Goal: Task Accomplishment & Management: Manage account settings

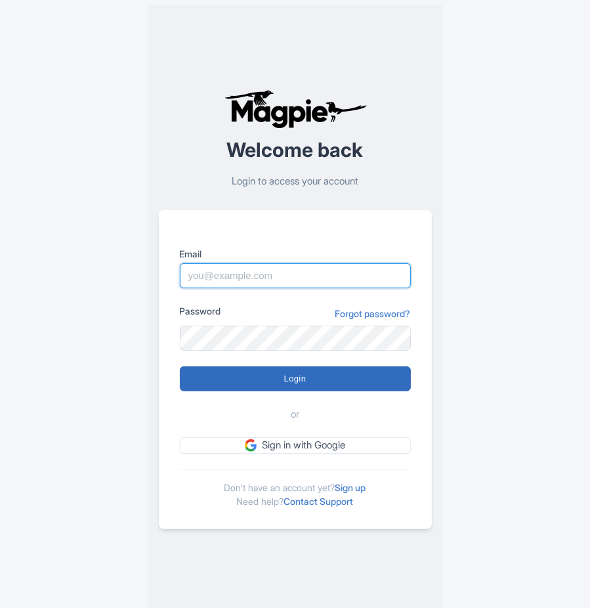
type input "[DATE][EMAIL_ADDRESS][DOMAIN_NAME]"
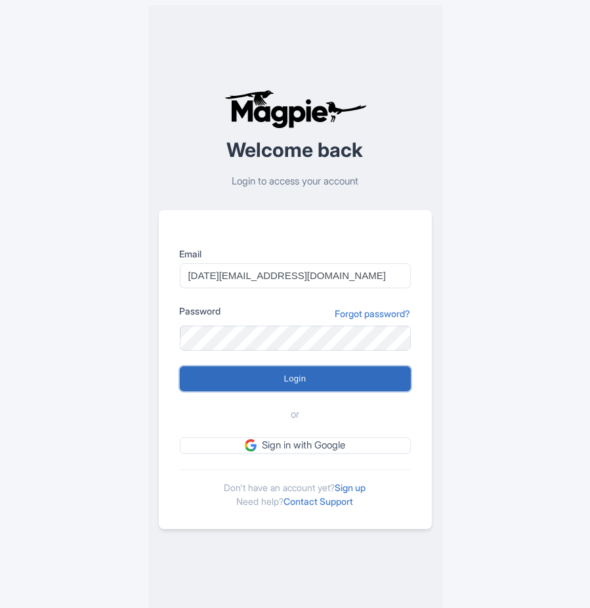
click at [293, 381] on input "Login" at bounding box center [295, 378] width 231 height 25
type input "Logging in..."
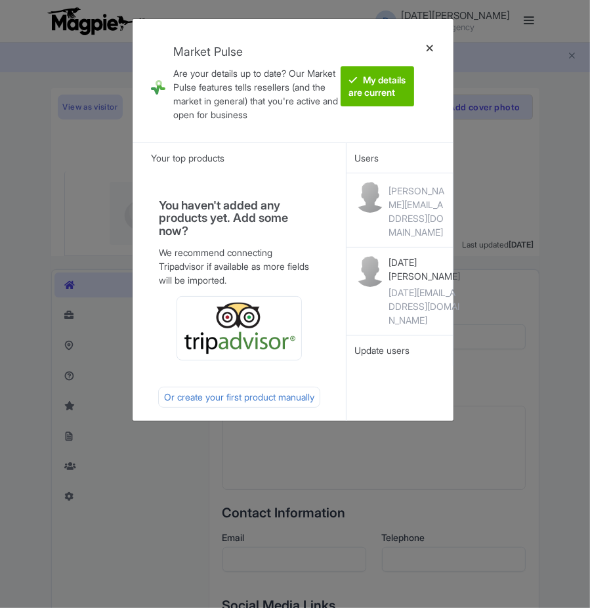
click at [429, 51] on div at bounding box center [430, 81] width 32 height 102
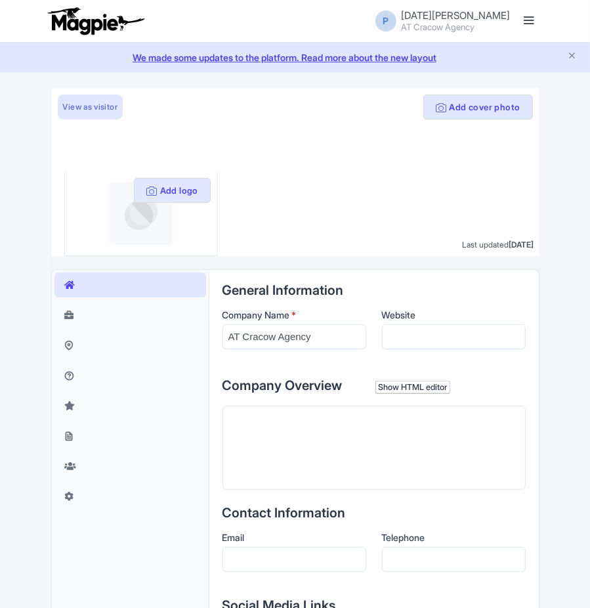
click at [536, 22] on link at bounding box center [529, 21] width 21 height 21
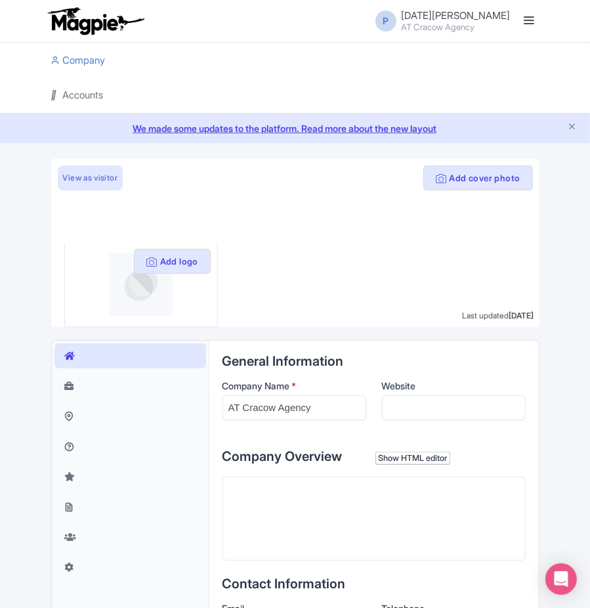
click at [95, 90] on link "Accounts" at bounding box center [77, 95] width 53 height 36
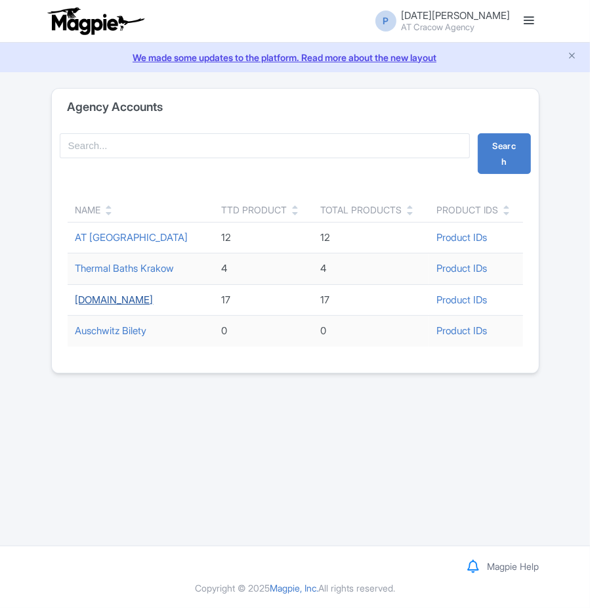
click at [116, 297] on link "[DOMAIN_NAME]" at bounding box center [115, 300] width 78 height 12
click at [562, 57] on link "We made some updates to the platform. Read more about the new layout" at bounding box center [295, 58] width 575 height 14
click at [575, 53] on icon "Close announcement" at bounding box center [572, 56] width 10 height 10
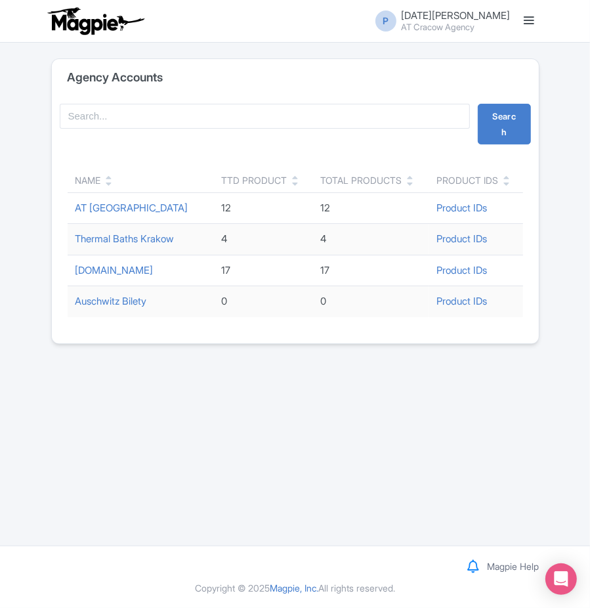
drag, startPoint x: 234, startPoint y: 95, endPoint x: 62, endPoint y: 76, distance: 173.1
click at [66, 77] on div "Agency Accounts Search Name TTD Product Total Products Product IDs AT Cracow 12…" at bounding box center [295, 201] width 489 height 286
click at [62, 76] on div "Agency Accounts" at bounding box center [295, 77] width 487 height 37
drag, startPoint x: 62, startPoint y: 76, endPoint x: 206, endPoint y: 74, distance: 144.5
click at [206, 74] on div "Agency Accounts" at bounding box center [295, 77] width 487 height 37
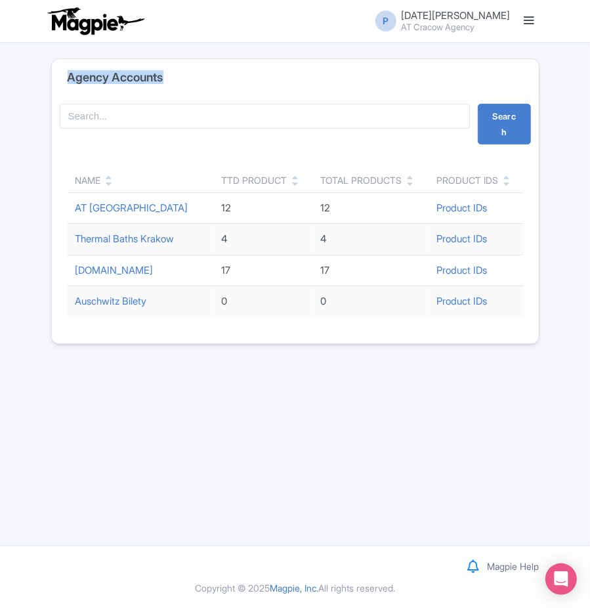
click at [206, 74] on div "Agency Accounts" at bounding box center [295, 77] width 487 height 37
drag, startPoint x: 206, startPoint y: 74, endPoint x: 56, endPoint y: 81, distance: 149.9
click at [56, 81] on div "Agency Accounts" at bounding box center [295, 77] width 487 height 37
click at [60, 79] on div "Agency Accounts" at bounding box center [295, 77] width 487 height 37
click at [61, 79] on div "Agency Accounts" at bounding box center [295, 77] width 487 height 37
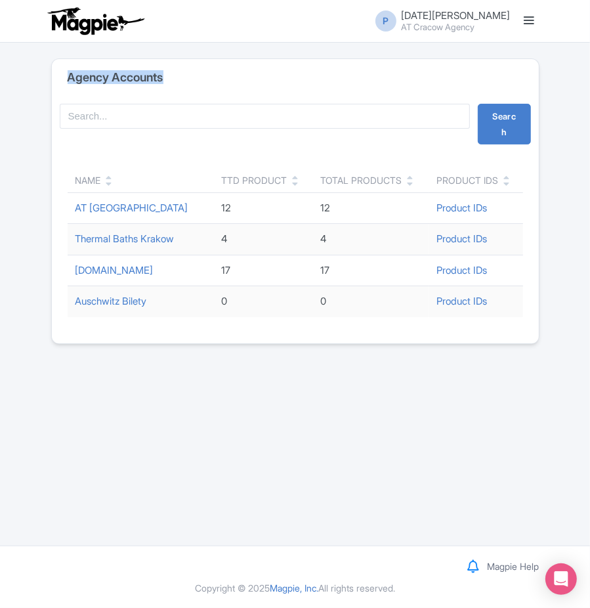
click at [66, 79] on div "Agency Accounts" at bounding box center [295, 77] width 487 height 37
click at [69, 79] on h4 "Agency Accounts" at bounding box center [116, 77] width 96 height 13
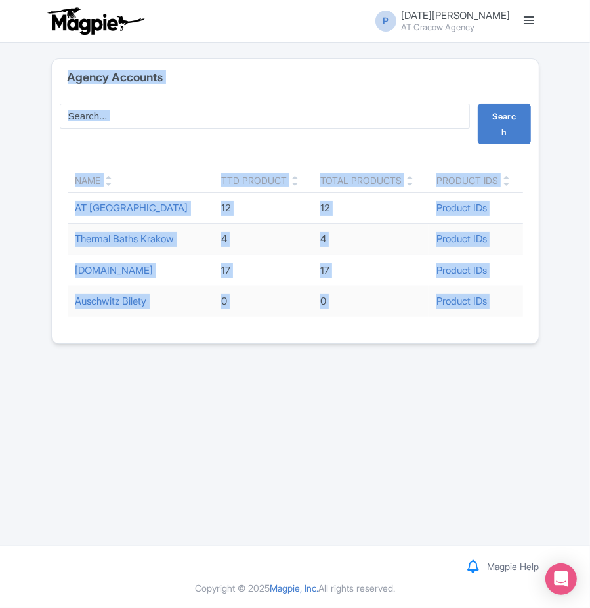
drag, startPoint x: 69, startPoint y: 79, endPoint x: 544, endPoint y: 314, distance: 529.4
click at [544, 314] on div "Agency Accounts Search Name TTD Product Total Products Product IDs AT Cracow 12…" at bounding box center [295, 201] width 504 height 286
drag, startPoint x: 544, startPoint y: 314, endPoint x: 69, endPoint y: 79, distance: 529.4
click at [69, 79] on div "Agency Accounts Search Name TTD Product Total Products Product IDs AT Cracow 12…" at bounding box center [295, 201] width 504 height 286
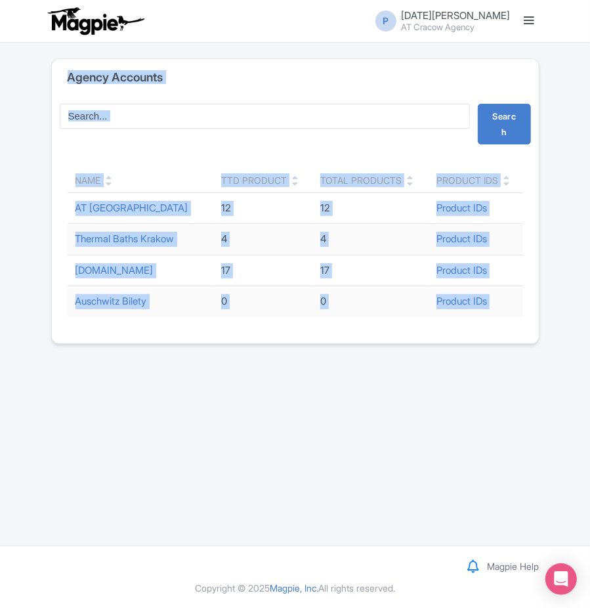
click at [69, 79] on h4 "Agency Accounts" at bounding box center [116, 77] width 96 height 13
drag, startPoint x: 69, startPoint y: 79, endPoint x: 511, endPoint y: 343, distance: 514.7
click at [511, 343] on div "Agency Accounts Search Name TTD Product Total Products Product IDs AT Cracow 12…" at bounding box center [295, 201] width 489 height 286
click at [510, 343] on div "Agency Accounts Search Name TTD Product Total Products Product IDs AT Cracow 12…" at bounding box center [295, 201] width 489 height 286
drag, startPoint x: 510, startPoint y: 343, endPoint x: 56, endPoint y: 71, distance: 529.3
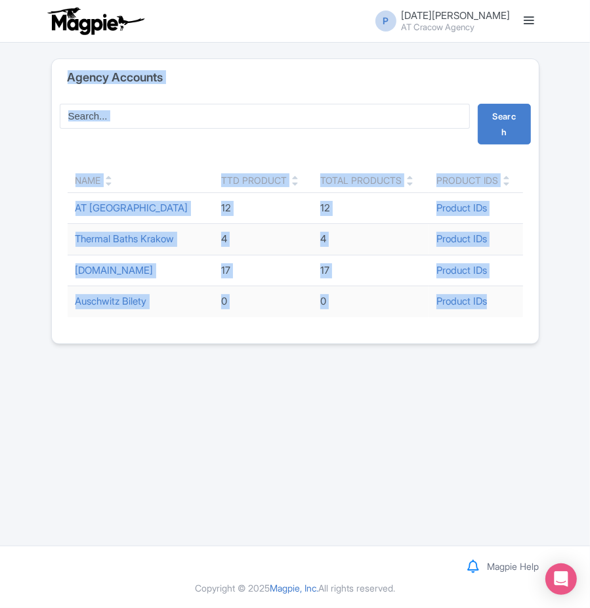
click at [56, 71] on div "Agency Accounts Search Name TTD Product Total Products Product IDs AT Cracow 12…" at bounding box center [295, 201] width 489 height 286
click at [57, 71] on div "Agency Accounts" at bounding box center [295, 77] width 487 height 37
drag, startPoint x: 57, startPoint y: 71, endPoint x: 571, endPoint y: 352, distance: 585.3
click at [571, 352] on div "P Pola Kawka AT Cracow Agency Users Settings Sign out Company Accounts We made …" at bounding box center [295, 273] width 590 height 546
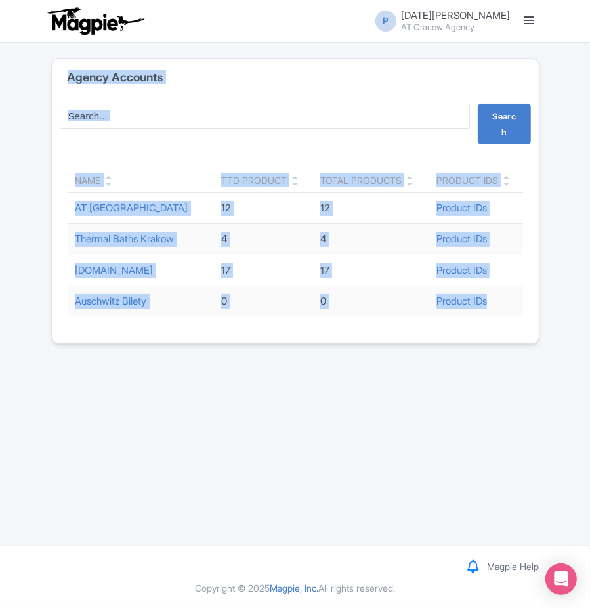
drag, startPoint x: 571, startPoint y: 352, endPoint x: 47, endPoint y: 82, distance: 588.8
click at [47, 82] on div "P Pola Kawka AT Cracow Agency Users Settings Sign out Company Accounts We made …" at bounding box center [295, 273] width 590 height 546
click at [47, 82] on div "Agency Accounts Search Name TTD Product Total Products Product IDs AT Cracow 12…" at bounding box center [295, 201] width 504 height 286
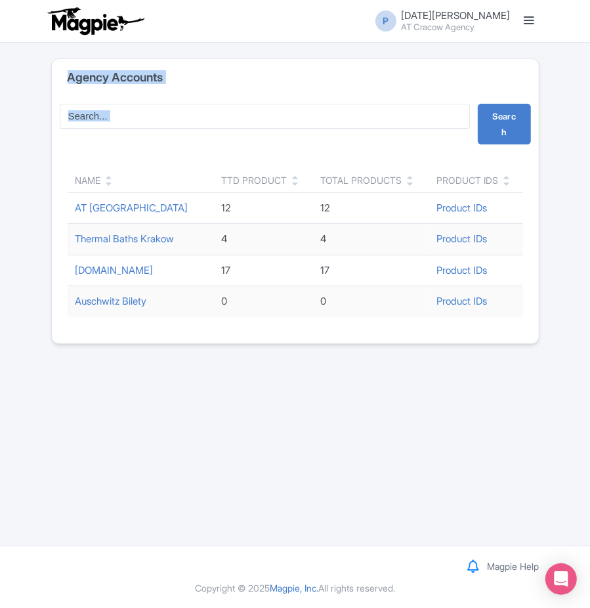
drag, startPoint x: 49, startPoint y: 82, endPoint x: 500, endPoint y: 331, distance: 515.2
click at [500, 331] on div "Agency Accounts Search Name TTD Product Total Products Product IDs AT Cracow 12…" at bounding box center [295, 201] width 504 height 286
click at [500, 331] on div "Name TTD Product Total Products Product IDs AT Cracow 12 12 Product IDs Thermal…" at bounding box center [295, 247] width 487 height 191
click at [118, 270] on link "[DOMAIN_NAME]" at bounding box center [115, 270] width 78 height 12
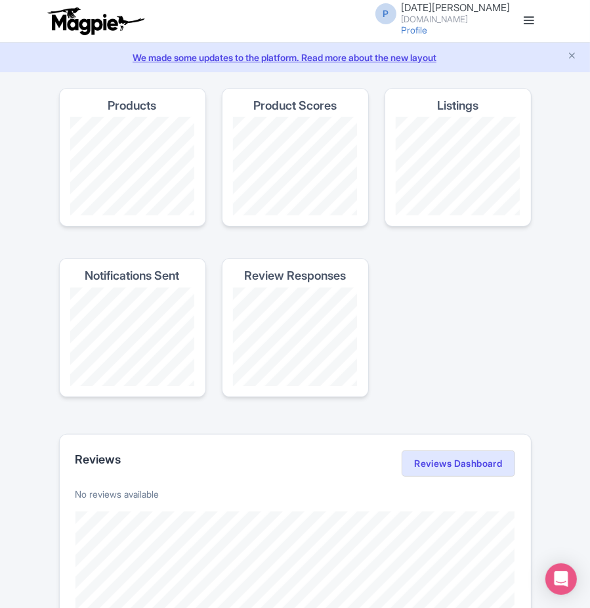
click at [531, 21] on link at bounding box center [529, 21] width 21 height 21
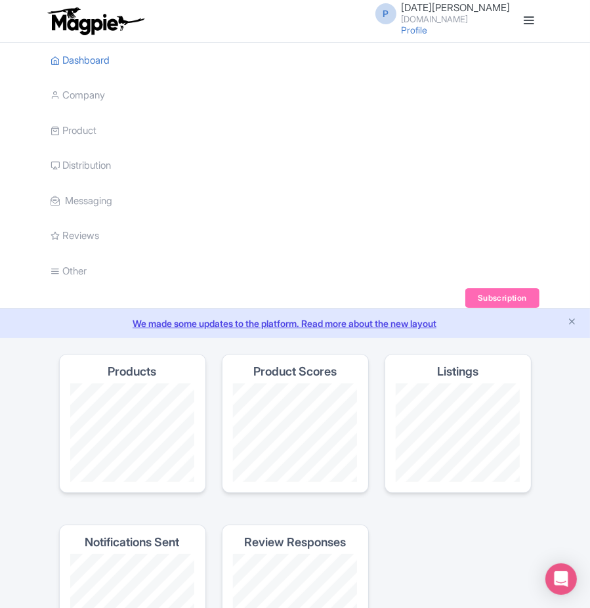
click at [100, 126] on li "Product My Products Image Library Rate Sheets" at bounding box center [295, 130] width 504 height 35
click at [100, 130] on li "Product My Products Image Library Rate Sheets" at bounding box center [295, 130] width 504 height 35
click at [95, 160] on link "My Products" at bounding box center [114, 164] width 125 height 20
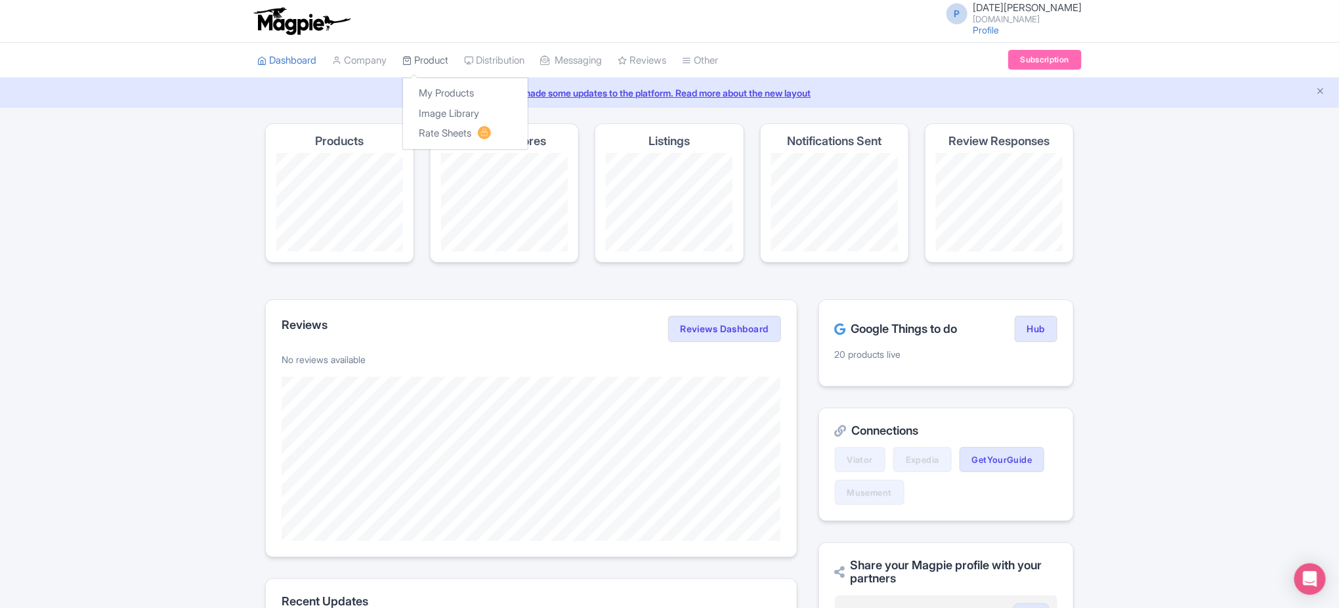
click at [448, 64] on link "Product" at bounding box center [425, 61] width 46 height 36
click at [590, 91] on icon "Close announcement" at bounding box center [1321, 91] width 10 height 10
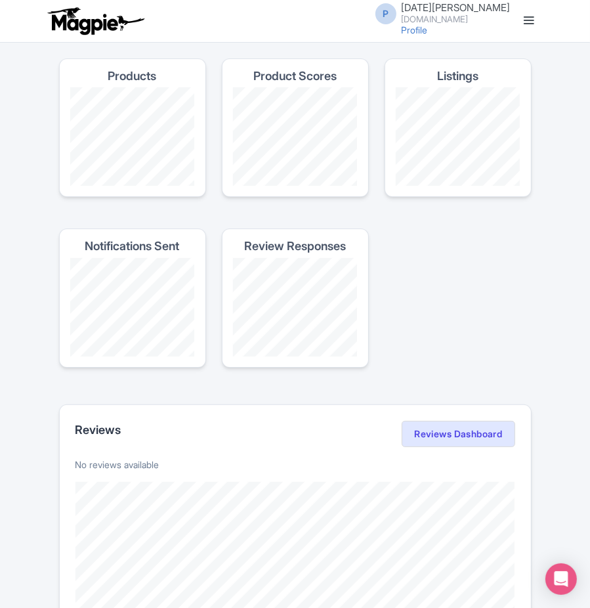
click at [538, 19] on link at bounding box center [529, 21] width 21 height 21
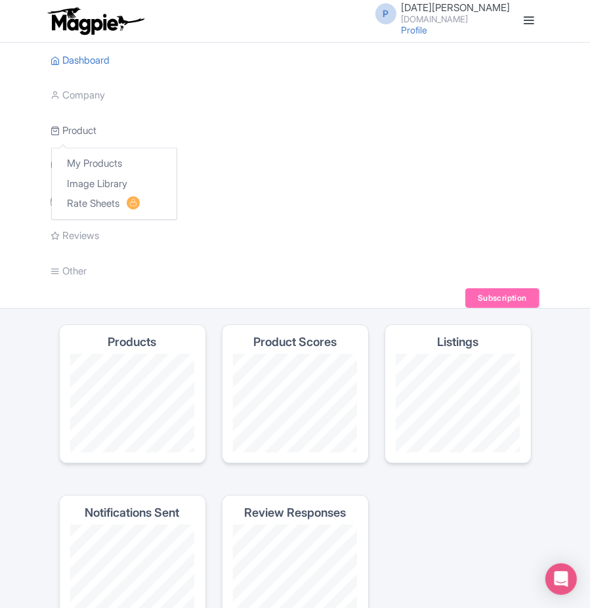
click at [89, 131] on link "Product" at bounding box center [74, 131] width 46 height 36
click at [89, 156] on link "My Products" at bounding box center [114, 164] width 125 height 20
click at [83, 132] on link "Product" at bounding box center [74, 131] width 46 height 36
click at [97, 162] on link "My Products" at bounding box center [114, 164] width 125 height 20
click at [98, 94] on link "Company" at bounding box center [78, 95] width 54 height 36
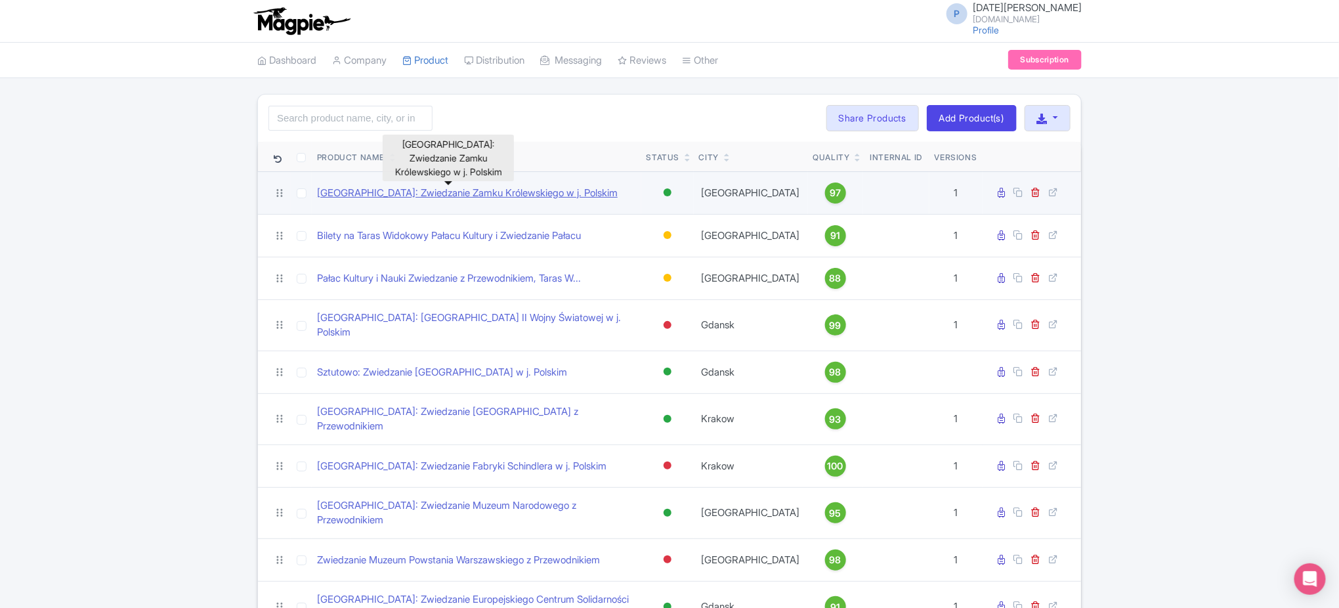
click at [407, 194] on link "[GEOGRAPHIC_DATA]: Zwiedzanie Zamku Królewskiego w j. Polskim" at bounding box center [467, 193] width 301 height 15
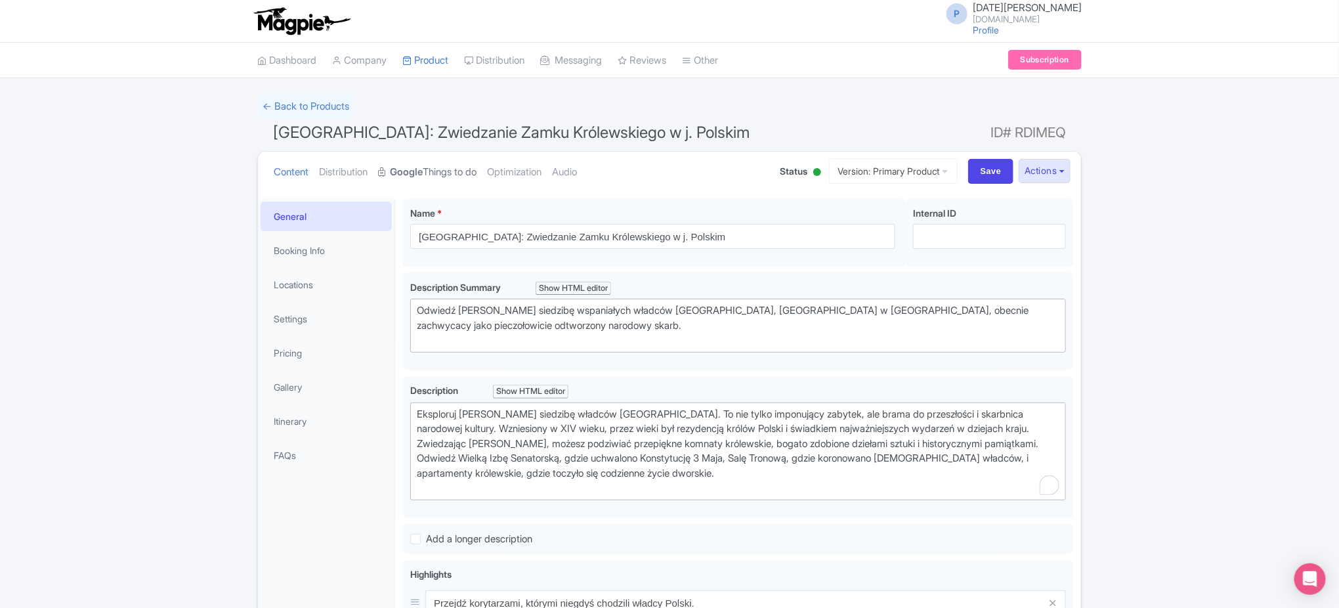
click at [453, 183] on link "Google Things to do" at bounding box center [427, 172] width 98 height 41
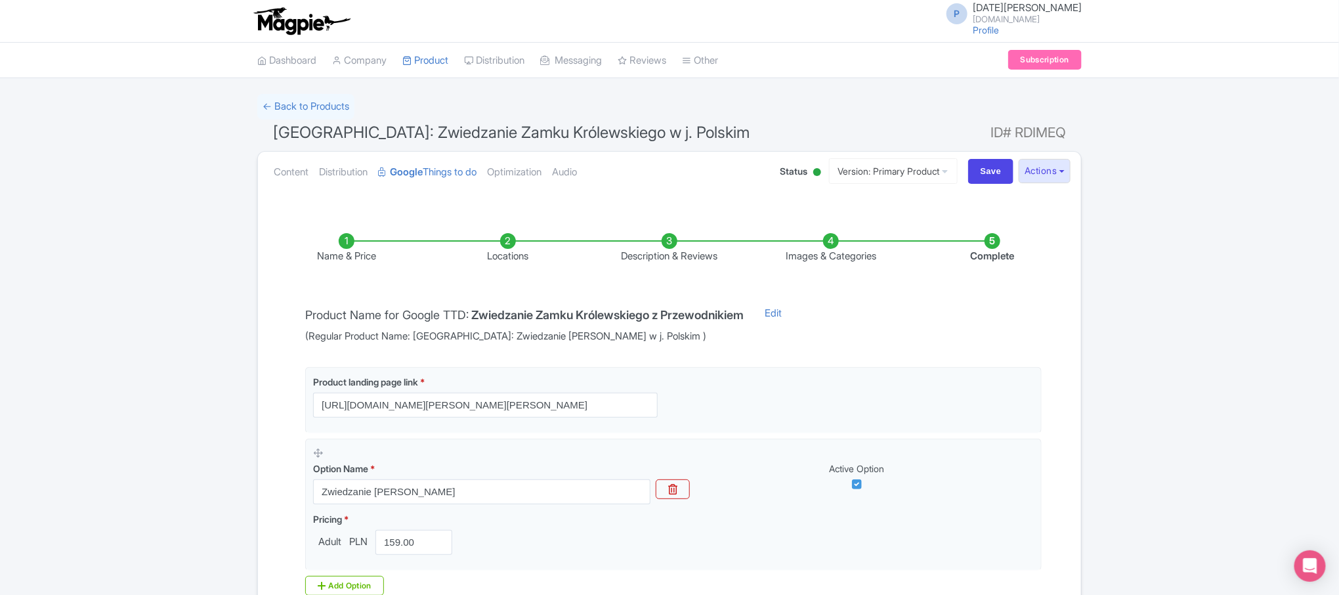
click at [837, 251] on li "Images & Categories" at bounding box center [832, 248] width 162 height 31
click at [830, 238] on li "Images & Categories" at bounding box center [832, 248] width 162 height 31
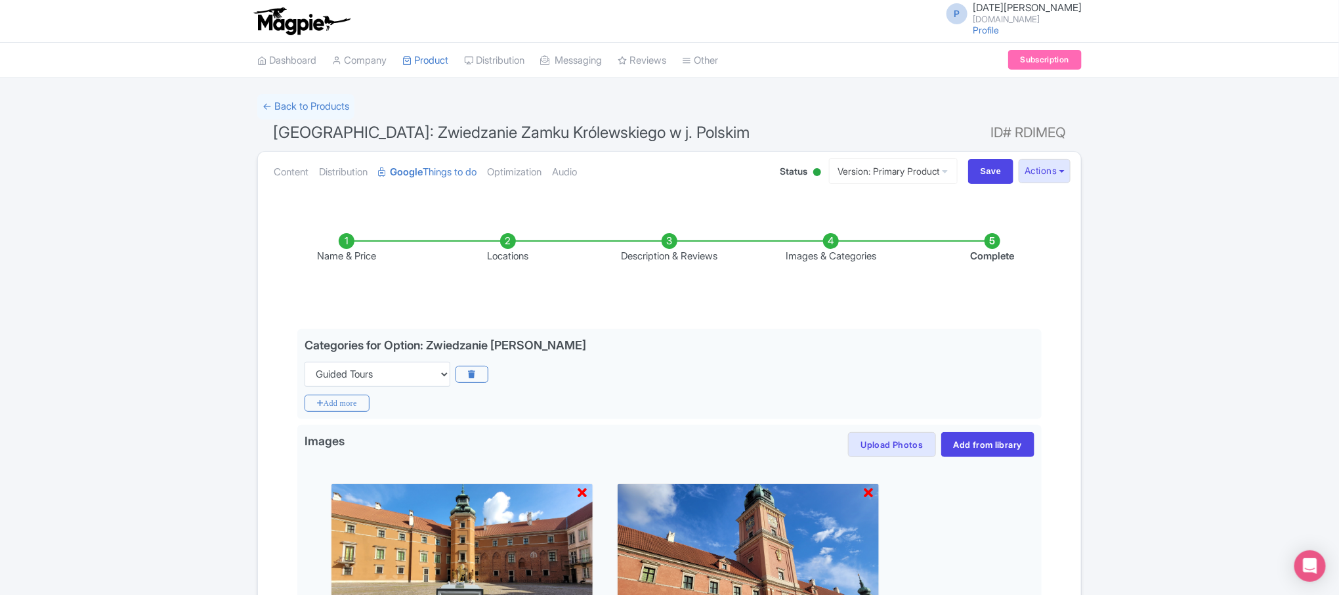
click at [344, 245] on li "Name & Price" at bounding box center [347, 248] width 162 height 31
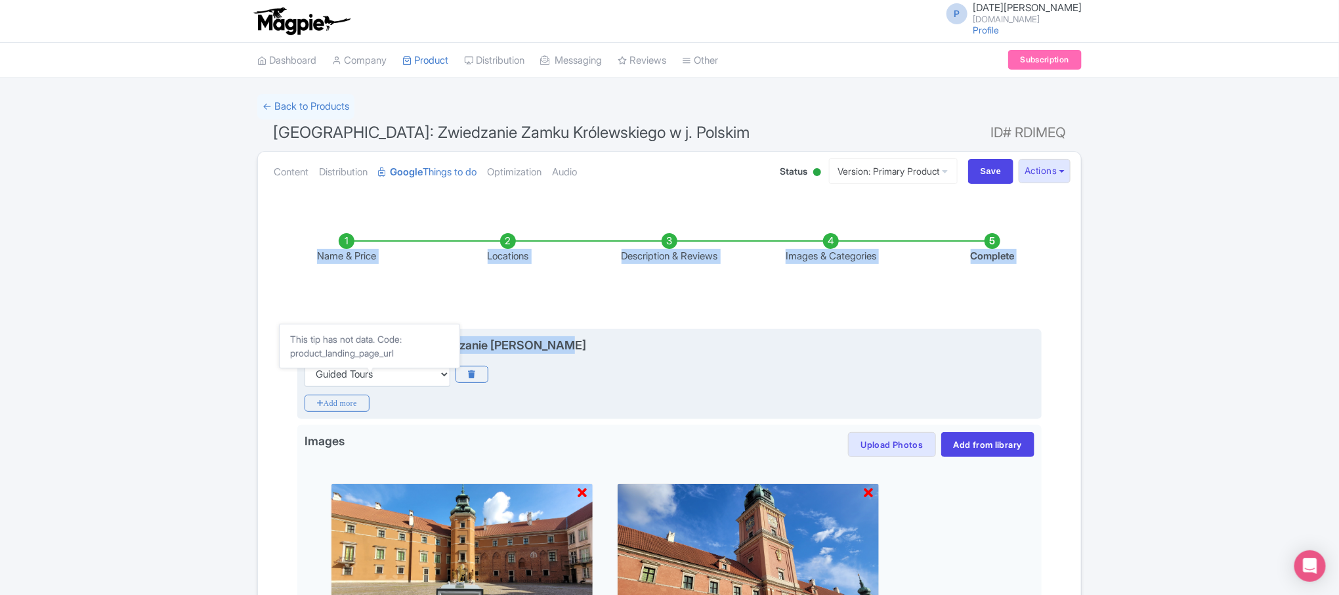
drag, startPoint x: 297, startPoint y: 378, endPoint x: 578, endPoint y: 330, distance: 285.7
click at [578, 330] on div "Name & Price Locations Description & Reviews Images & Categories Complete Edit …" at bounding box center [670, 581] width 808 height 749
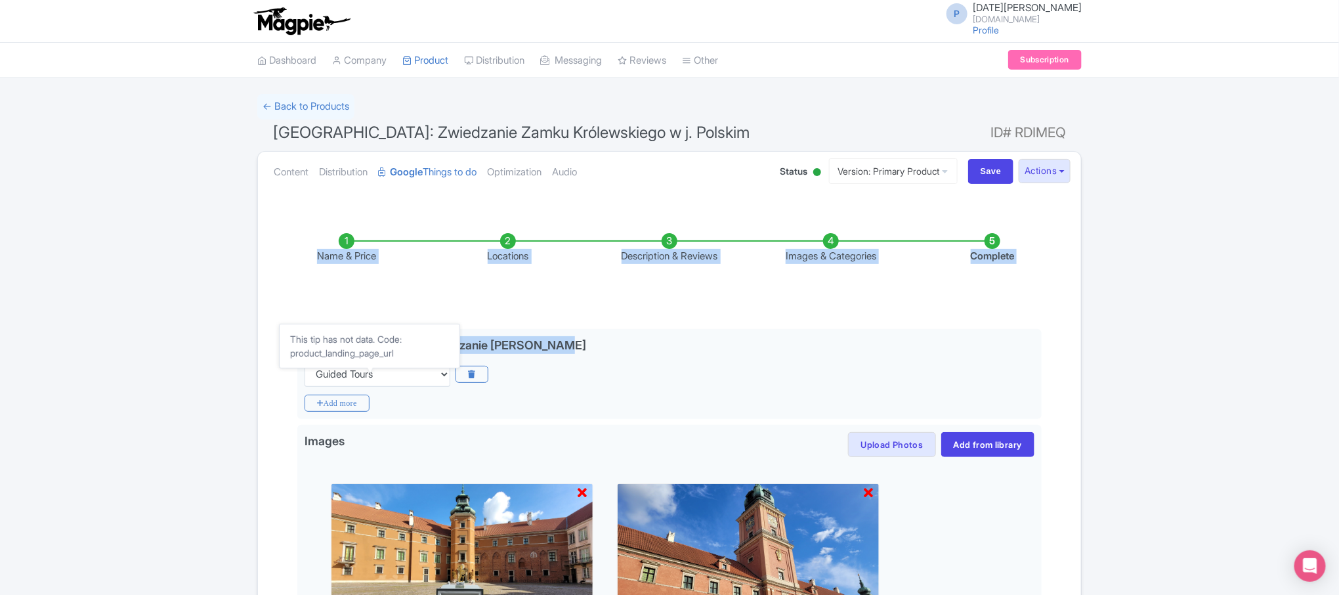
click at [336, 246] on li "Name & Price" at bounding box center [347, 248] width 162 height 31
click at [228, 250] on div "← Back to Products [GEOGRAPHIC_DATA]: Zwiedzanie Zamku Królewskiego w j. Polski…" at bounding box center [669, 529] width 1339 height 871
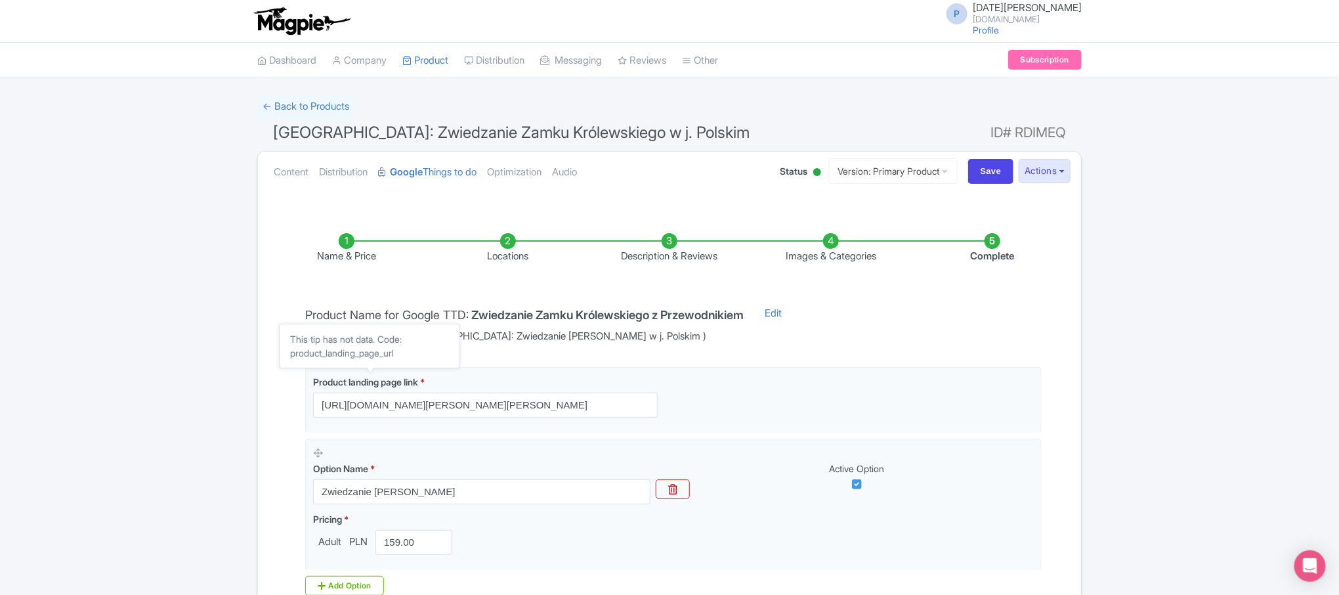
click at [347, 246] on li "Name & Price" at bounding box center [347, 248] width 162 height 31
click at [170, 318] on div "← Back to Products [GEOGRAPHIC_DATA]: Zwiedzanie Zamku Królewskiego w j. Polski…" at bounding box center [669, 395] width 1339 height 602
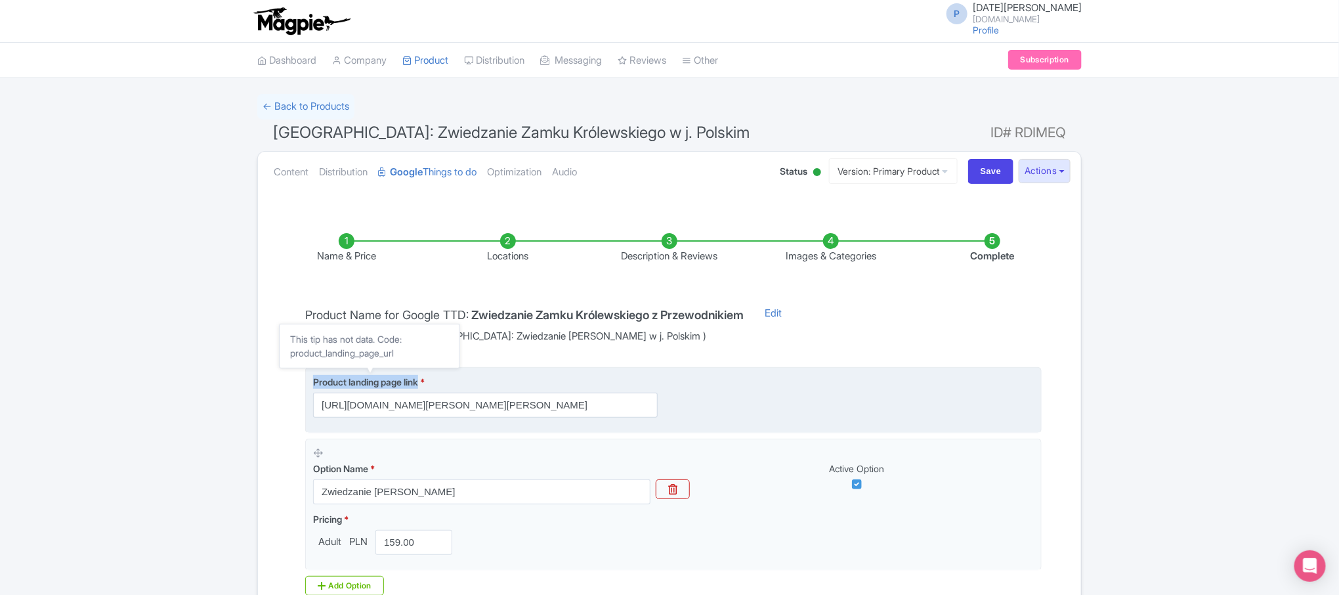
drag, startPoint x: 312, startPoint y: 381, endPoint x: 426, endPoint y: 383, distance: 114.3
click at [426, 383] on fieldset "Product landing page link * [URL][DOMAIN_NAME][PERSON_NAME][PERSON_NAME]" at bounding box center [673, 400] width 737 height 66
copy span "Product landing page link"
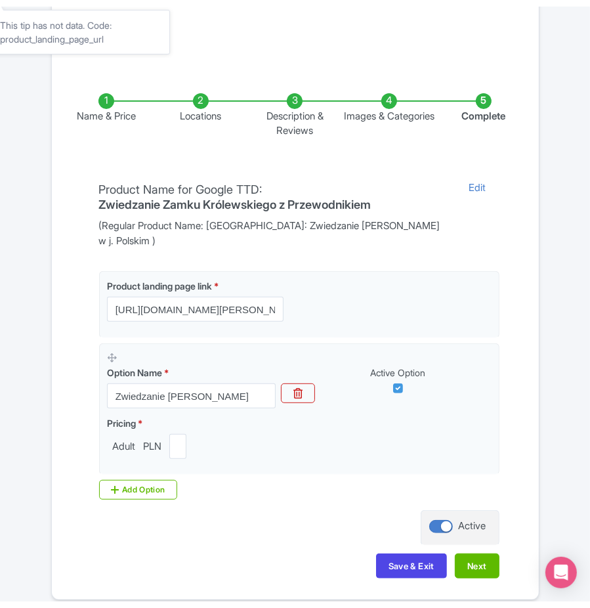
scroll to position [236, 0]
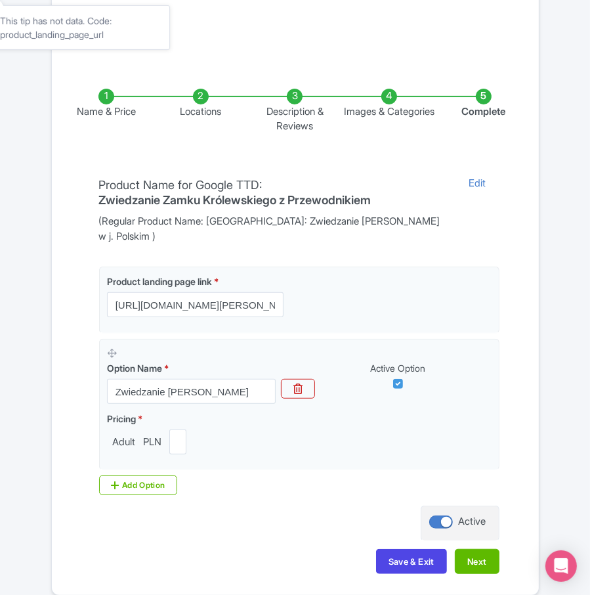
click at [481, 110] on li "Complete" at bounding box center [484, 111] width 95 height 45
click at [402, 114] on li "Images & Categories" at bounding box center [389, 111] width 95 height 45
click at [290, 102] on li "Description & Reviews" at bounding box center [295, 111] width 95 height 45
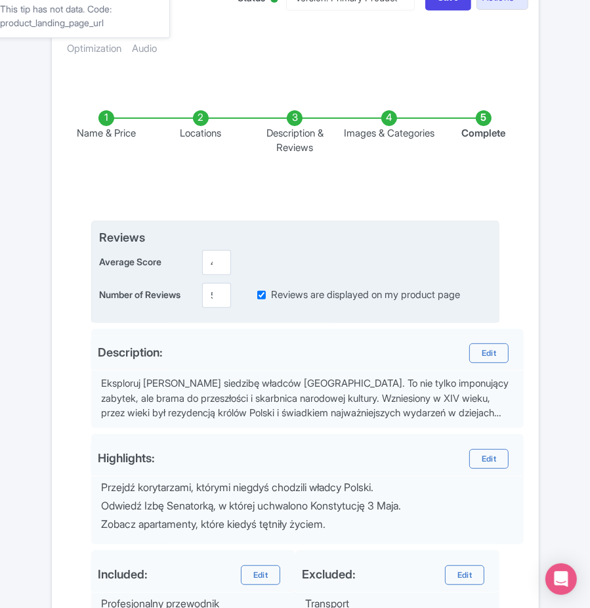
scroll to position [202, 0]
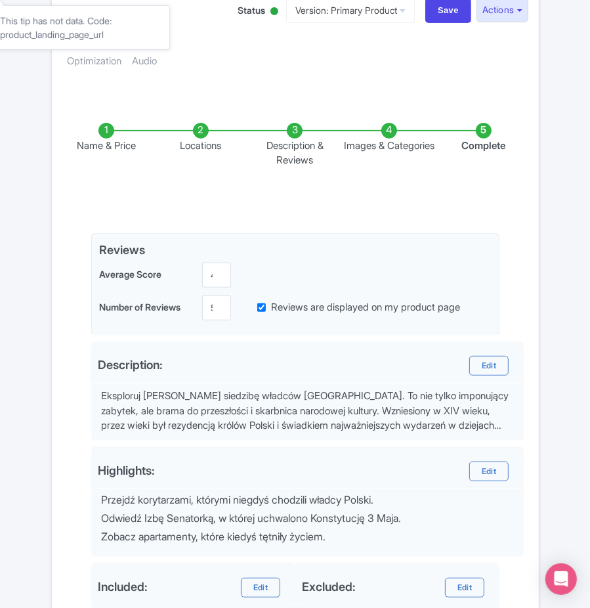
click at [217, 138] on li "Locations" at bounding box center [201, 145] width 95 height 45
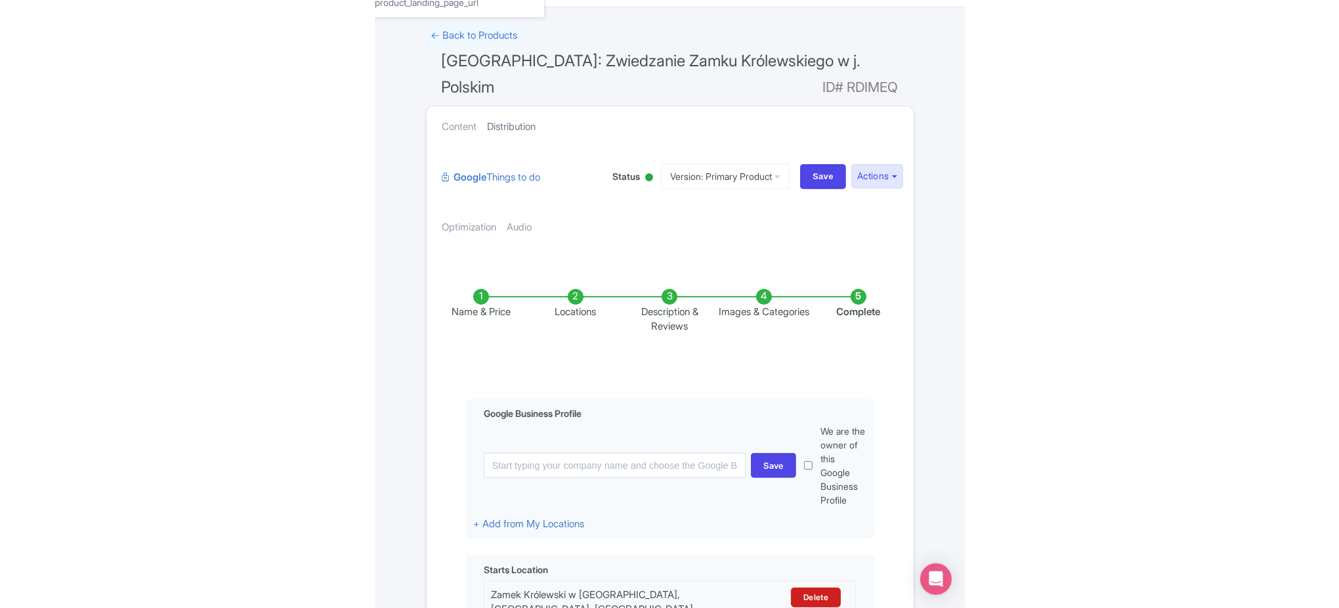
scroll to position [0, 0]
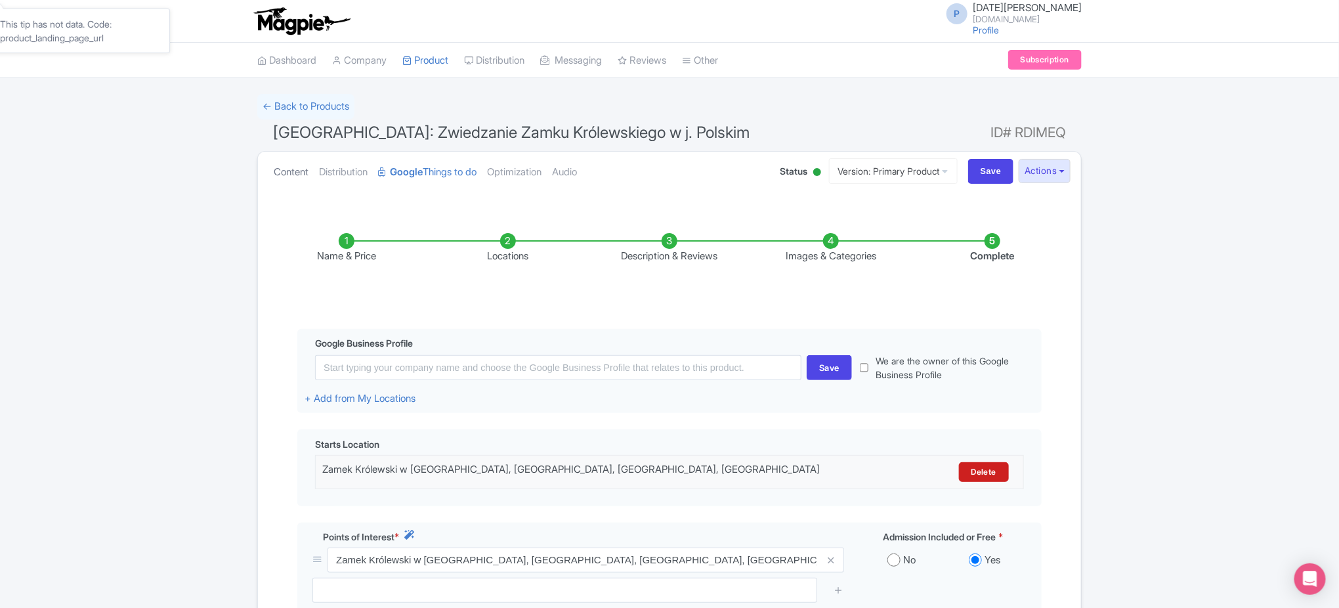
click at [296, 175] on link "Content" at bounding box center [291, 172] width 35 height 41
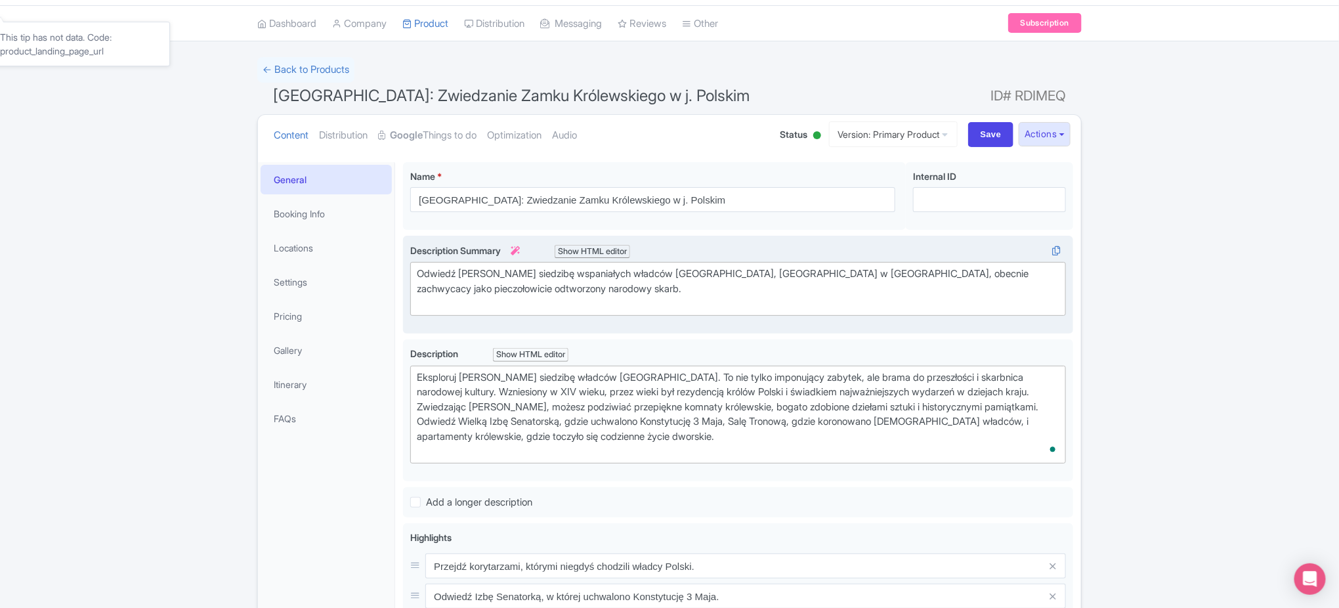
scroll to position [16, 0]
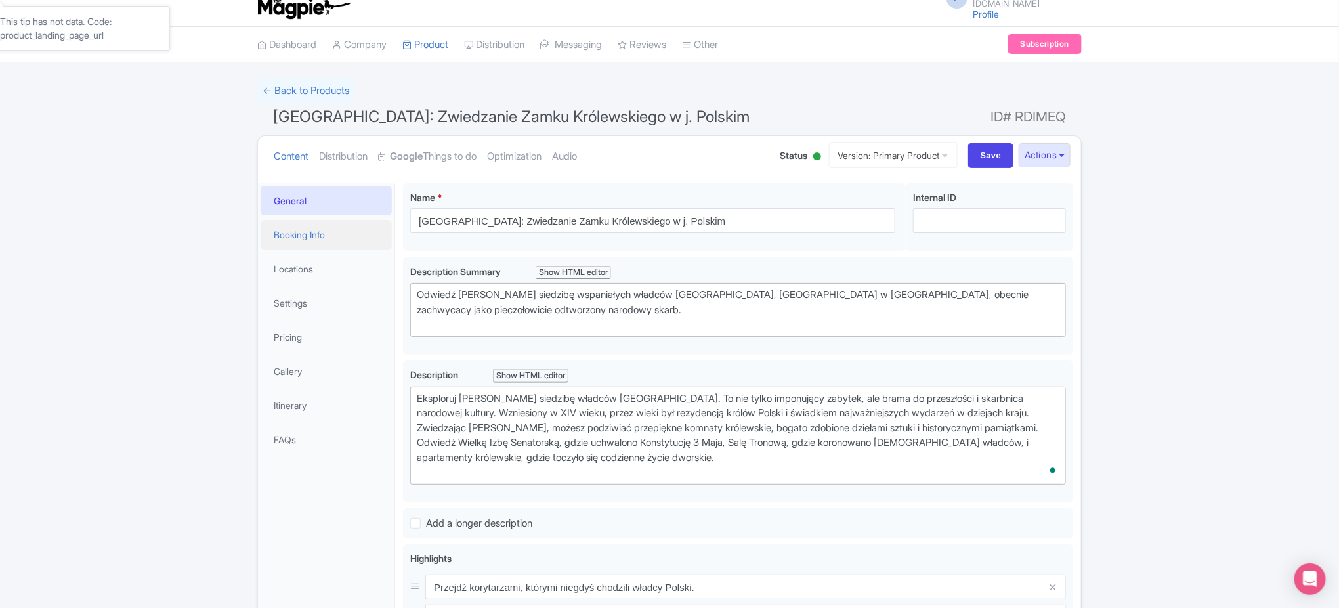
click at [342, 234] on link "Booking Info" at bounding box center [326, 235] width 131 height 30
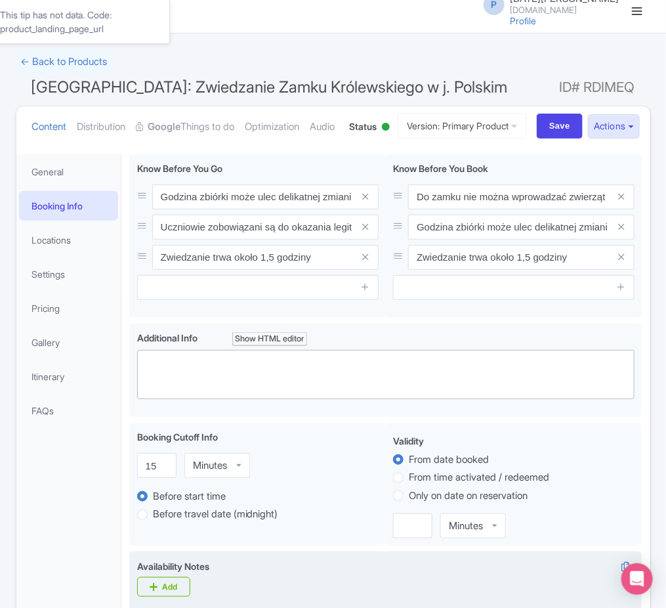
scroll to position [0, 0]
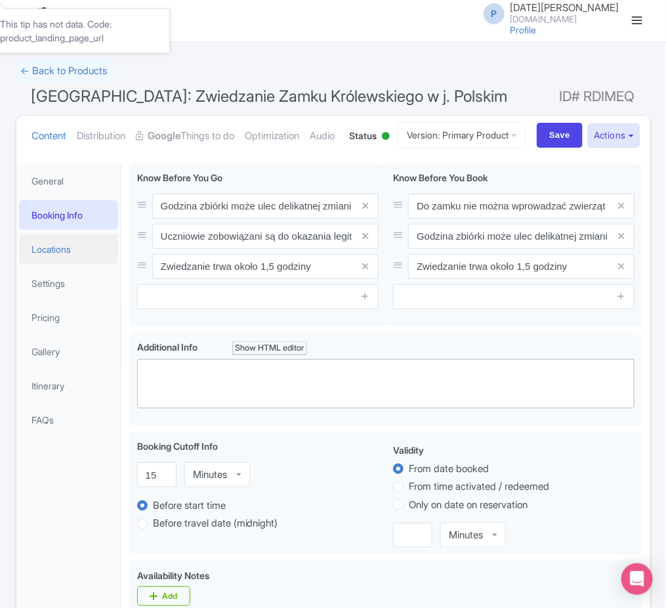
click at [93, 264] on link "Locations" at bounding box center [69, 249] width 100 height 30
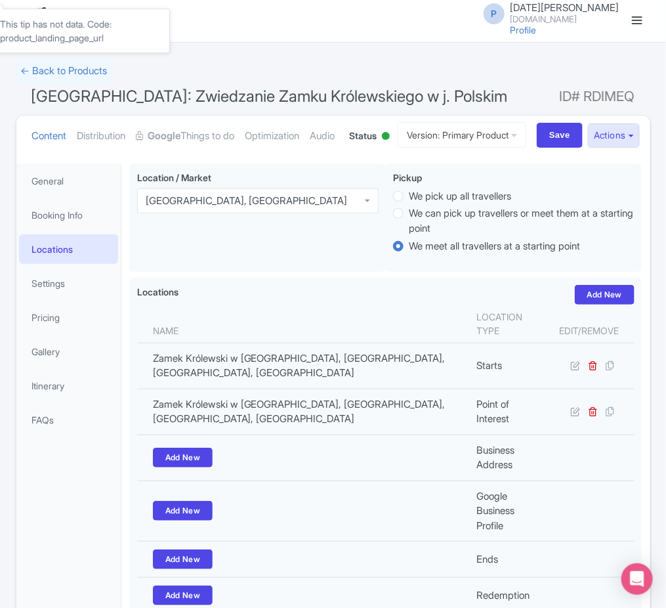
click at [57, 301] on li "Settings" at bounding box center [68, 283] width 105 height 35
click at [56, 298] on link "Settings" at bounding box center [69, 284] width 100 height 30
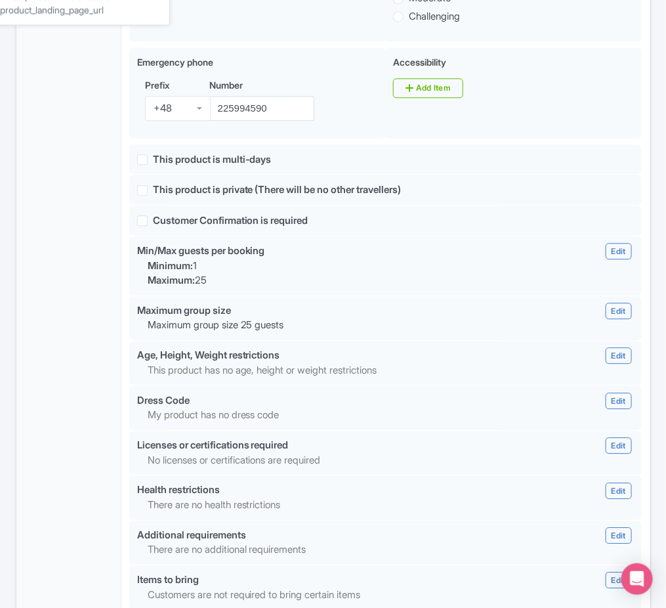
scroll to position [793, 0]
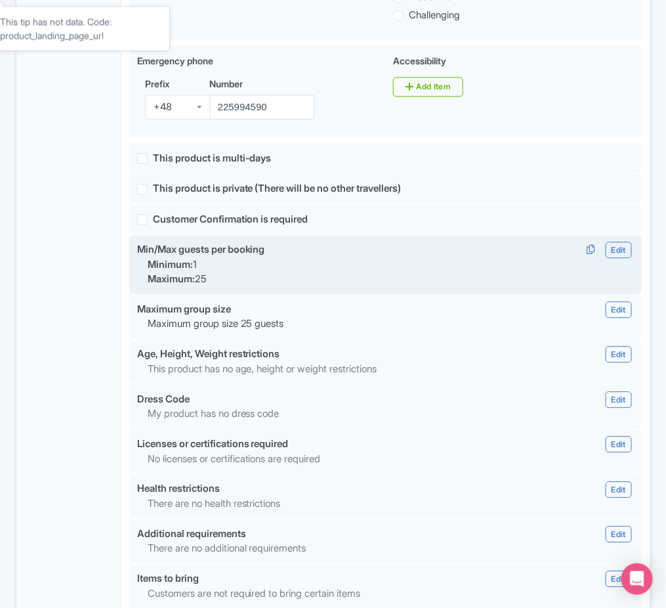
drag, startPoint x: 288, startPoint y: 309, endPoint x: 134, endPoint y: 314, distance: 154.4
click at [134, 257] on div "Min/Max guests per booking Edit Edit Min/Max Minimum 1 Maximum 25 Done Minimum:…" at bounding box center [386, 249] width 514 height 15
copy div "Min/Max guests per booking"
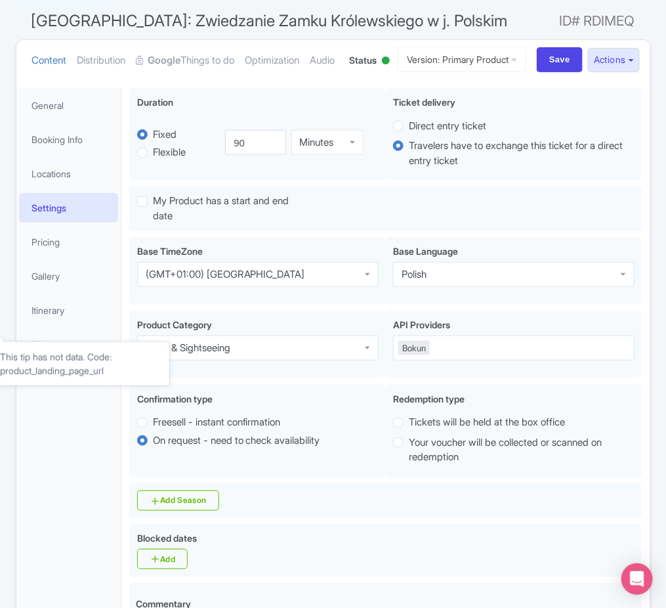
scroll to position [0, 0]
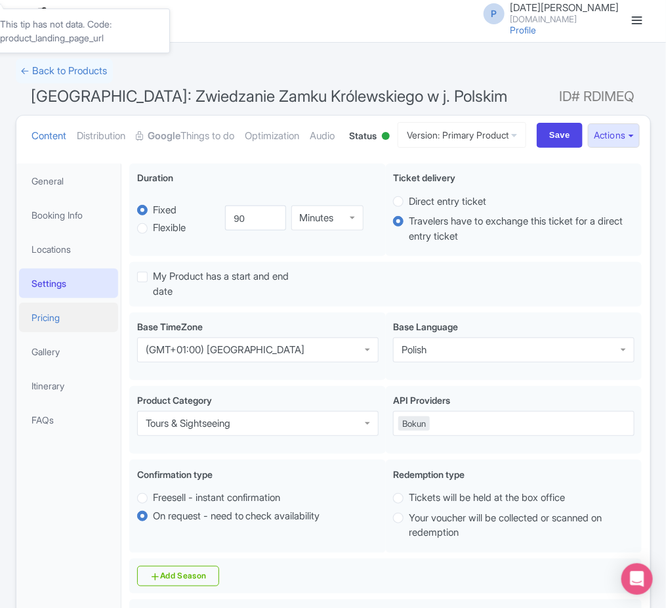
click at [85, 332] on link "Pricing" at bounding box center [69, 318] width 100 height 30
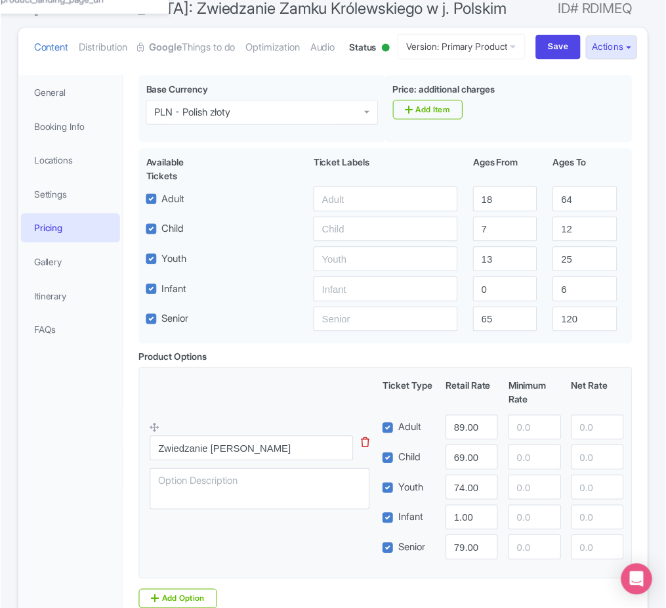
scroll to position [53, 0]
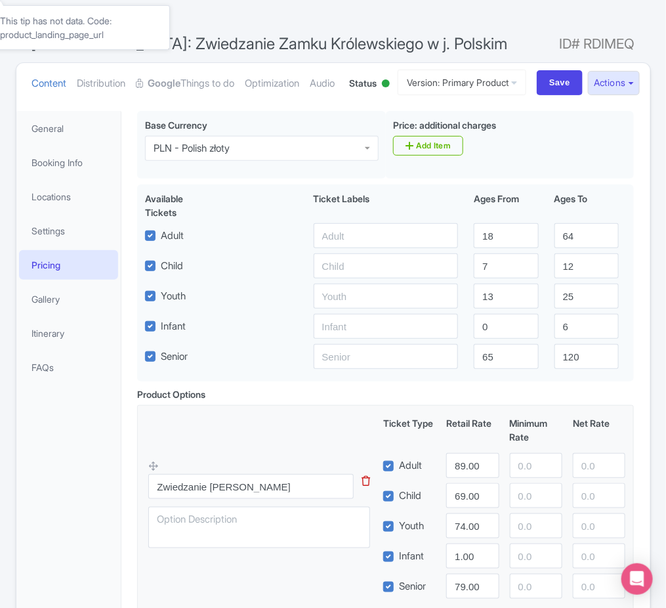
click at [221, 16] on div "← Back to Products" at bounding box center [334, 19] width 636 height 26
